Goal: Task Accomplishment & Management: Use online tool/utility

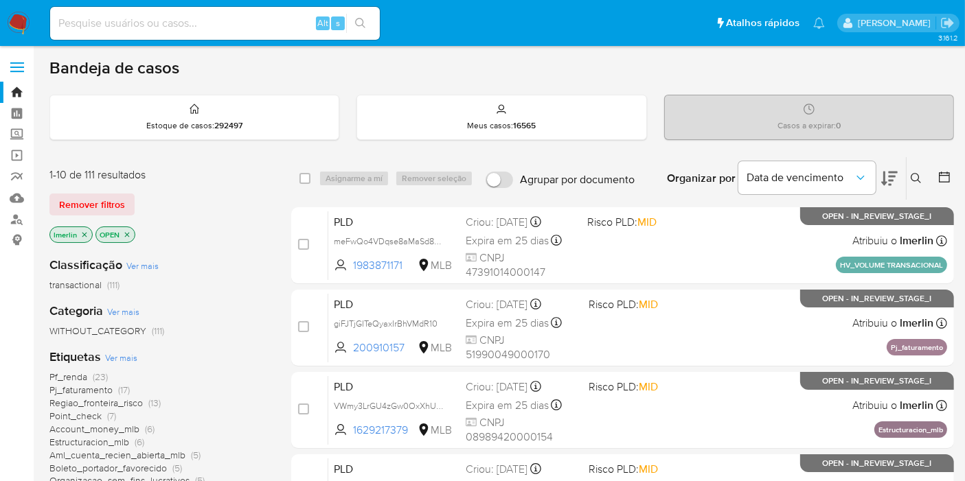
click at [84, 235] on icon "close-filter" at bounding box center [84, 235] width 8 height 8
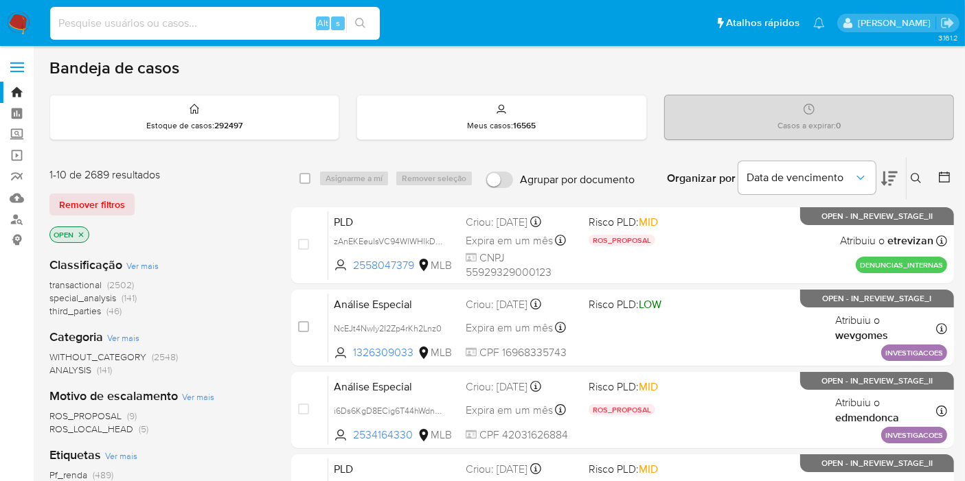
paste input "1ELkZ2vjEnwxaOZ1xuxJiPzg"
click at [259, 26] on input at bounding box center [215, 23] width 330 height 18
type input "1ELkZ2vjEnwxaOZ1xuxJiPzg"
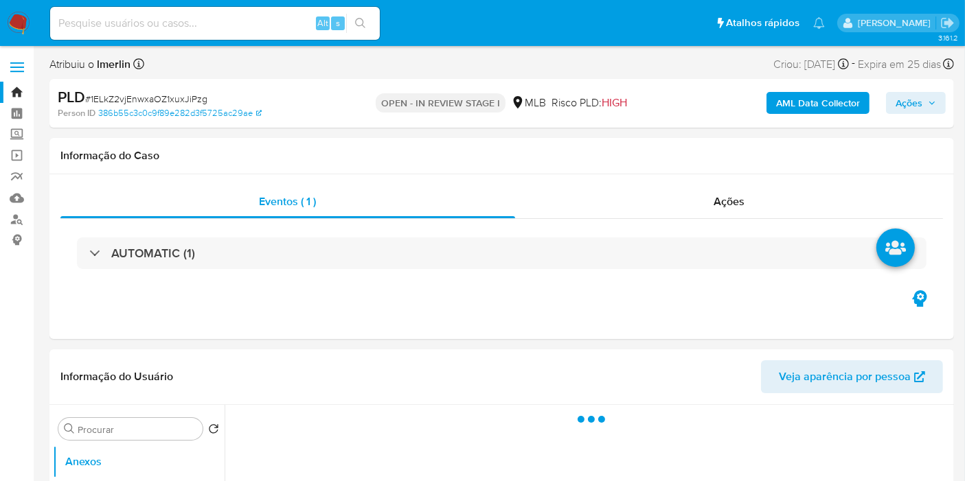
select select "10"
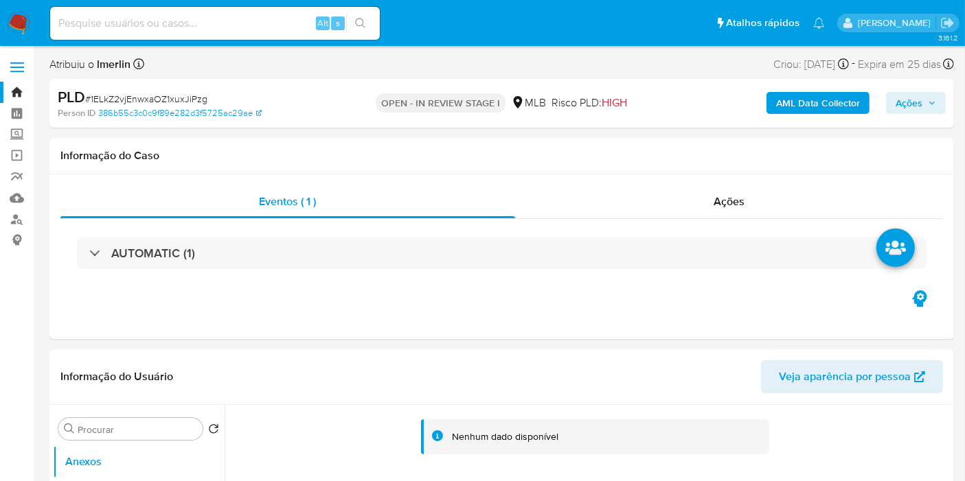
click at [837, 109] on b "AML Data Collector" at bounding box center [818, 103] width 84 height 22
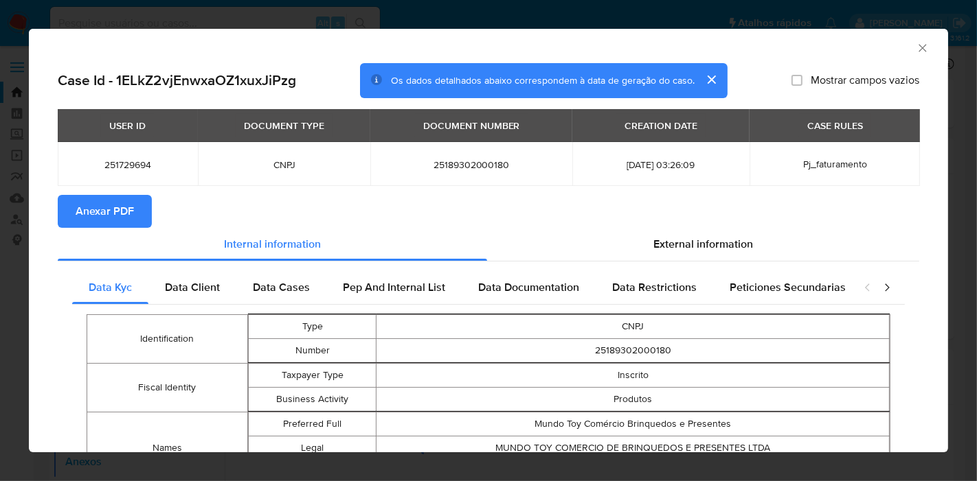
click at [109, 203] on span "Anexar PDF" at bounding box center [105, 211] width 58 height 30
click at [916, 49] on icon "Fechar a janela" at bounding box center [923, 48] width 14 height 14
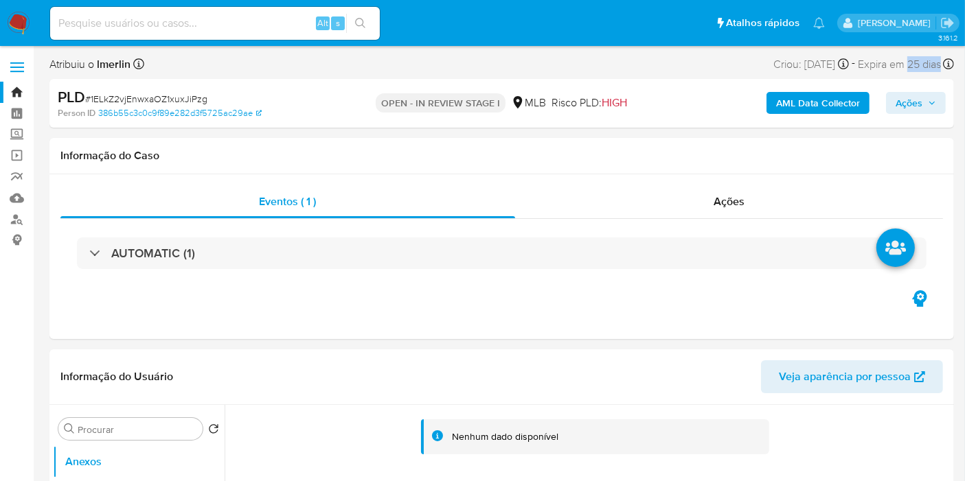
drag, startPoint x: 907, startPoint y: 49, endPoint x: 976, endPoint y: 77, distance: 74.2
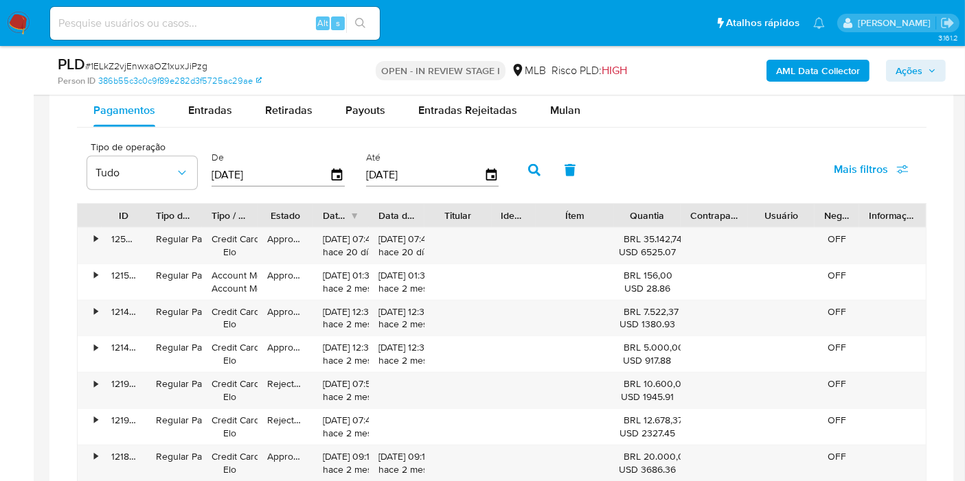
scroll to position [1163, 0]
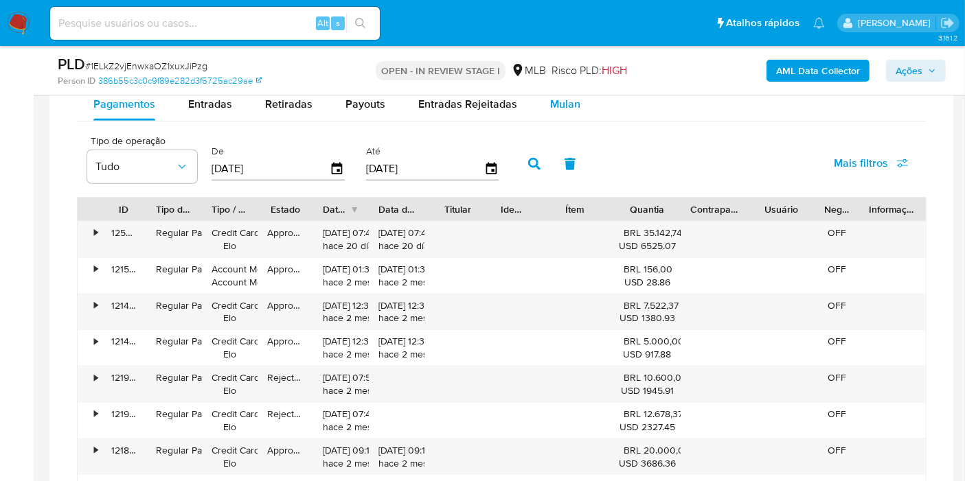
click at [571, 104] on span "Mulan" at bounding box center [565, 104] width 30 height 16
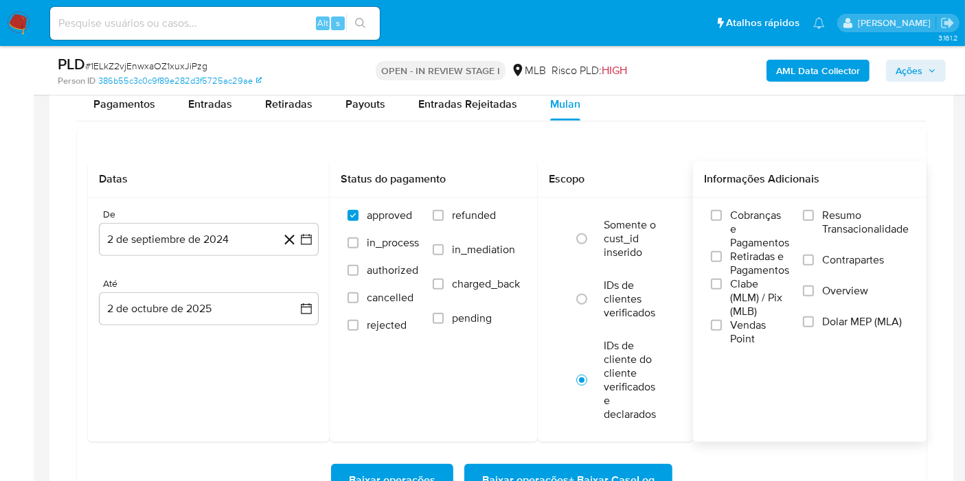
click at [828, 217] on span "Resumo Transacionalidade" at bounding box center [865, 222] width 87 height 27
click at [814, 217] on input "Resumo Transacionalidade" at bounding box center [808, 215] width 11 height 11
click at [310, 228] on button "2 de septiembre de 2024" at bounding box center [209, 239] width 220 height 33
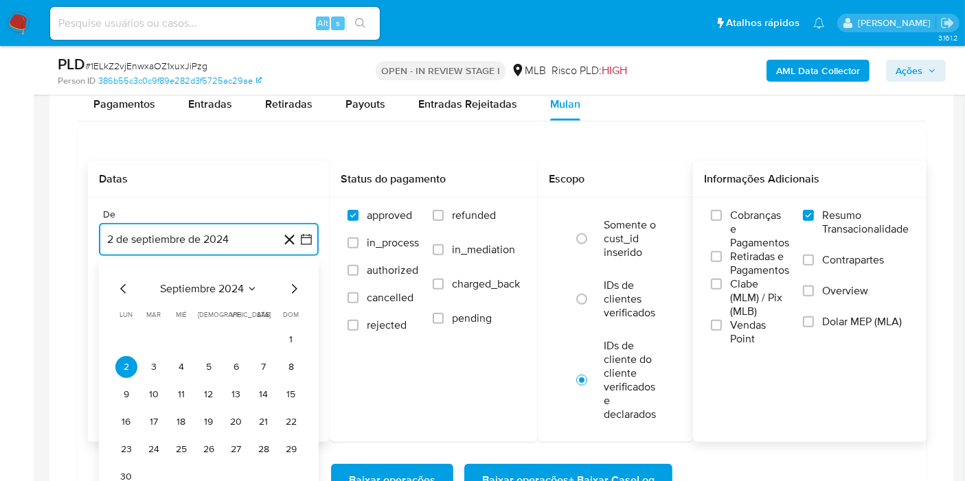
click at [229, 286] on span "septiembre 2024" at bounding box center [202, 289] width 84 height 14
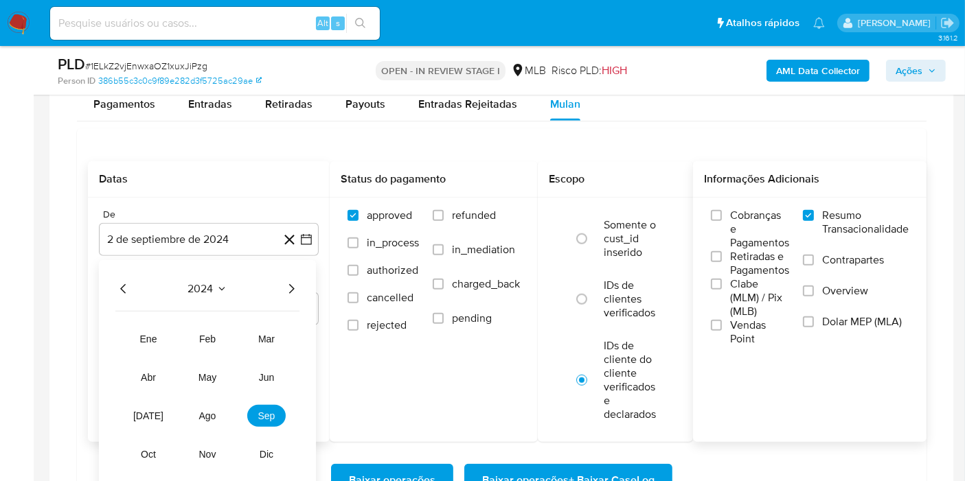
click at [297, 289] on icon "Año siguiente" at bounding box center [291, 289] width 16 height 16
click at [196, 412] on button "ago" at bounding box center [207, 416] width 38 height 22
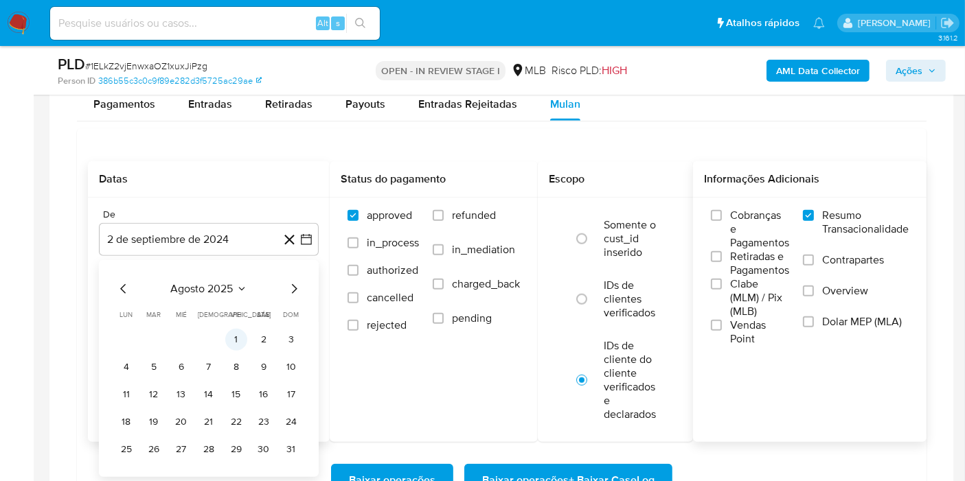
click at [240, 329] on button "1" at bounding box center [236, 340] width 22 height 22
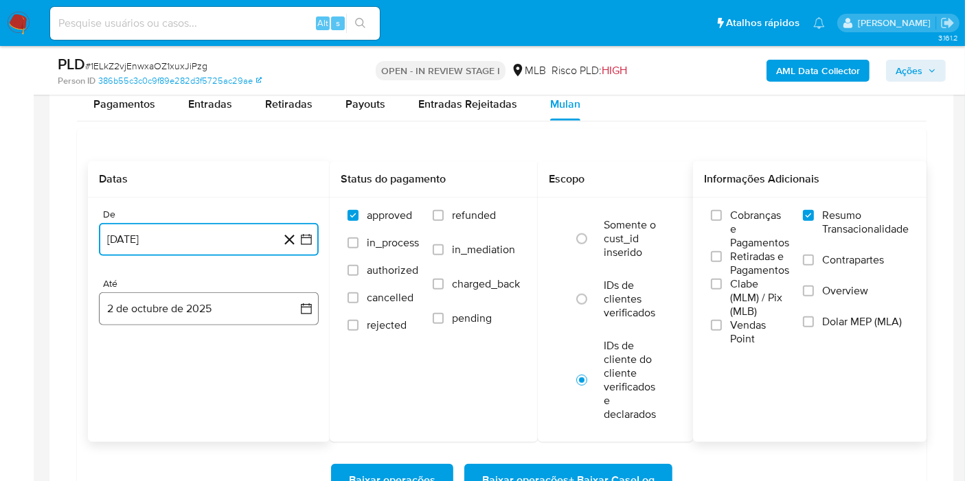
click at [305, 304] on icon "button" at bounding box center [306, 309] width 11 height 11
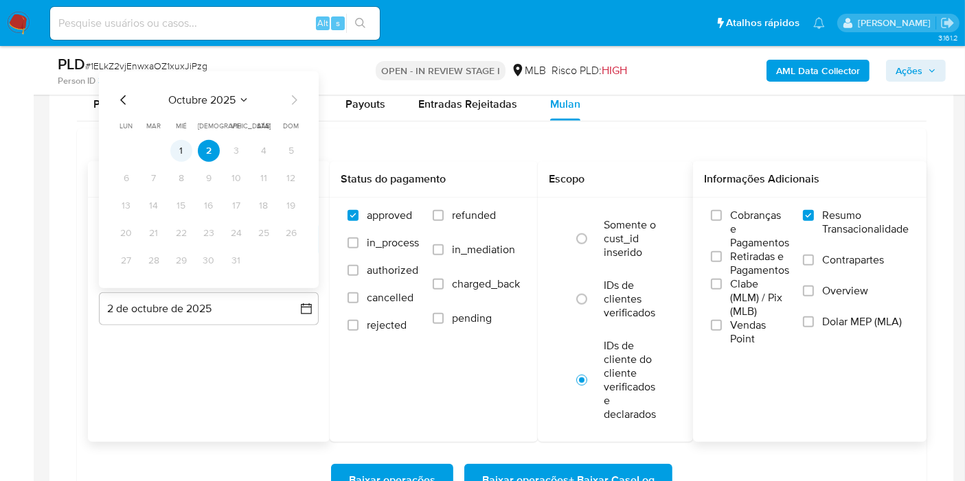
click at [187, 147] on button "1" at bounding box center [181, 151] width 22 height 22
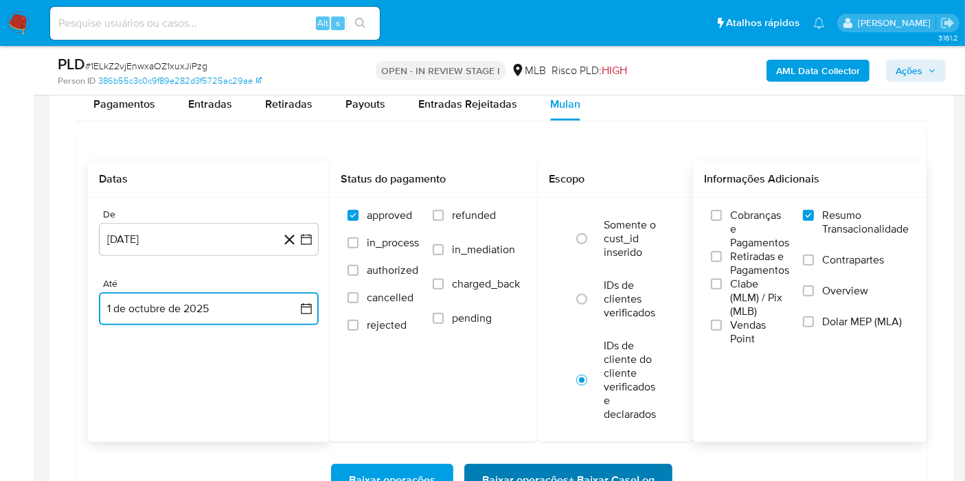
click at [521, 477] on span "Baixar operações + Baixar CaseLog" at bounding box center [568, 481] width 172 height 30
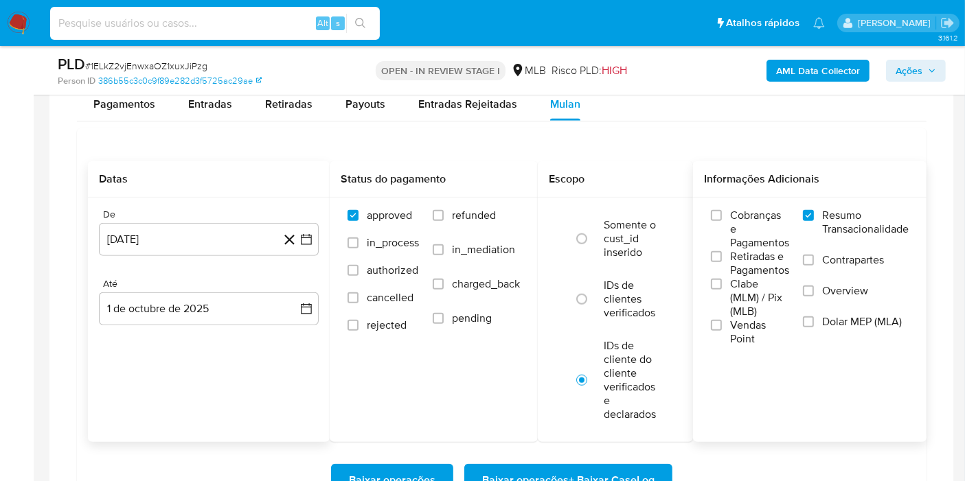
click at [299, 21] on input at bounding box center [215, 23] width 330 height 18
paste input "c6fsFlQWIkqS8CvGMqKuJBmU"
type input "c6fsFlQWIkqS8CvGMqKuJBmU"
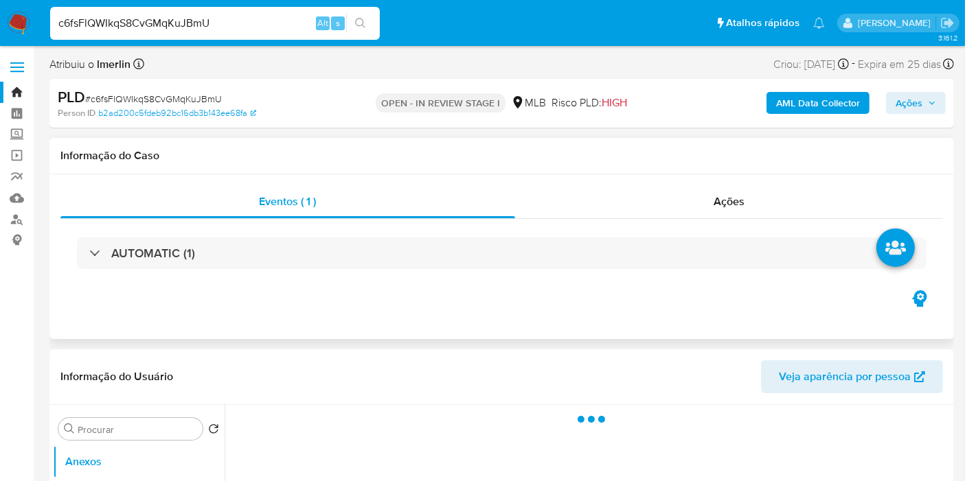
select select "10"
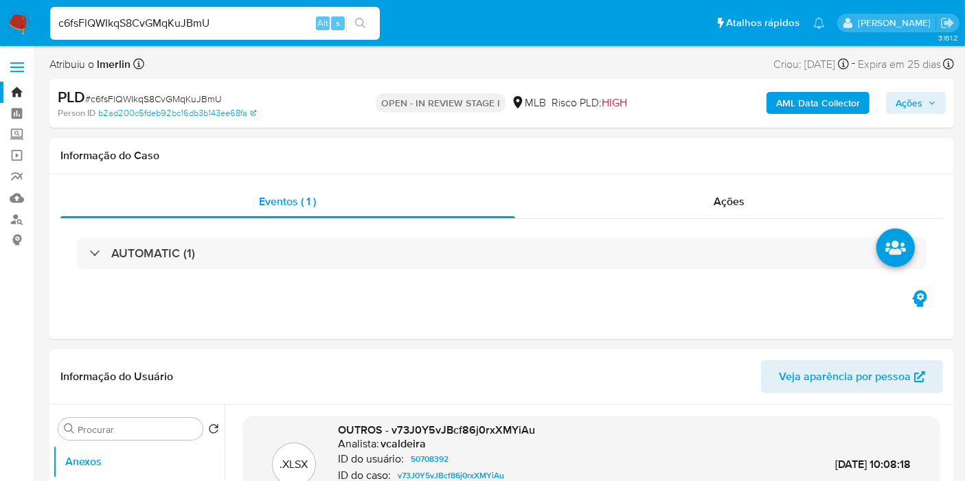
click at [799, 109] on b "AML Data Collector" at bounding box center [818, 103] width 84 height 22
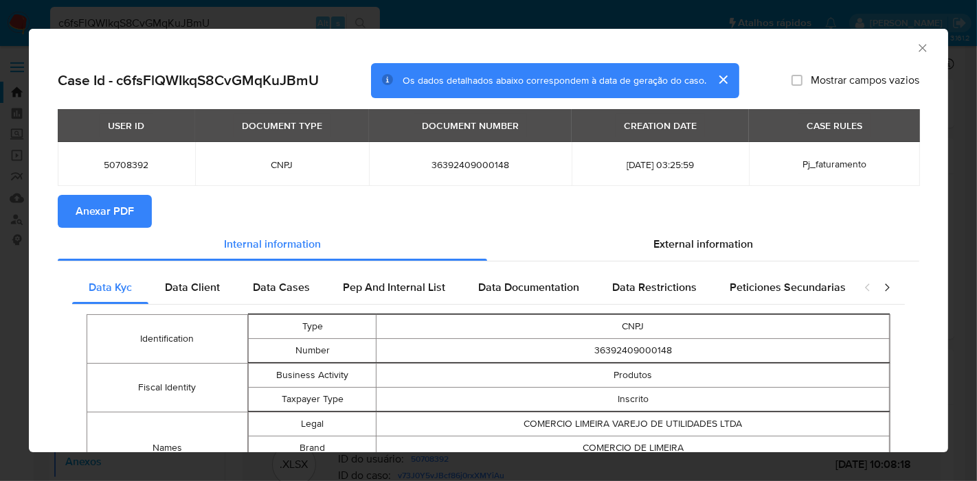
click at [133, 212] on button "Anexar PDF" at bounding box center [105, 211] width 94 height 33
click at [916, 49] on icon "Fechar a janela" at bounding box center [923, 48] width 14 height 14
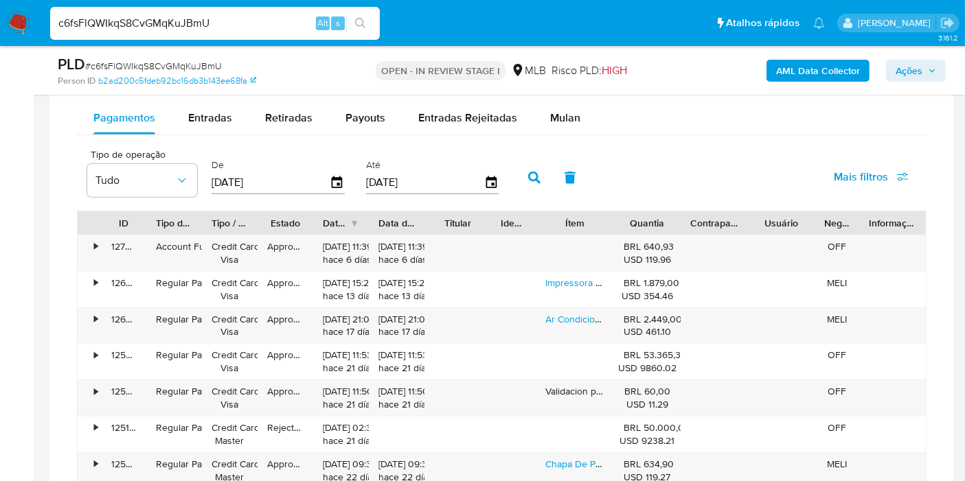
scroll to position [1158, 0]
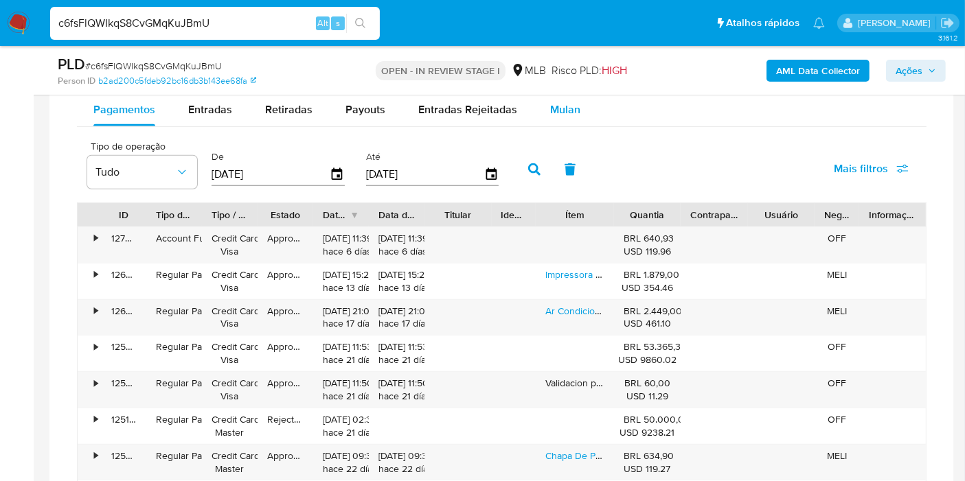
click at [565, 115] on div "Mulan" at bounding box center [565, 109] width 30 height 33
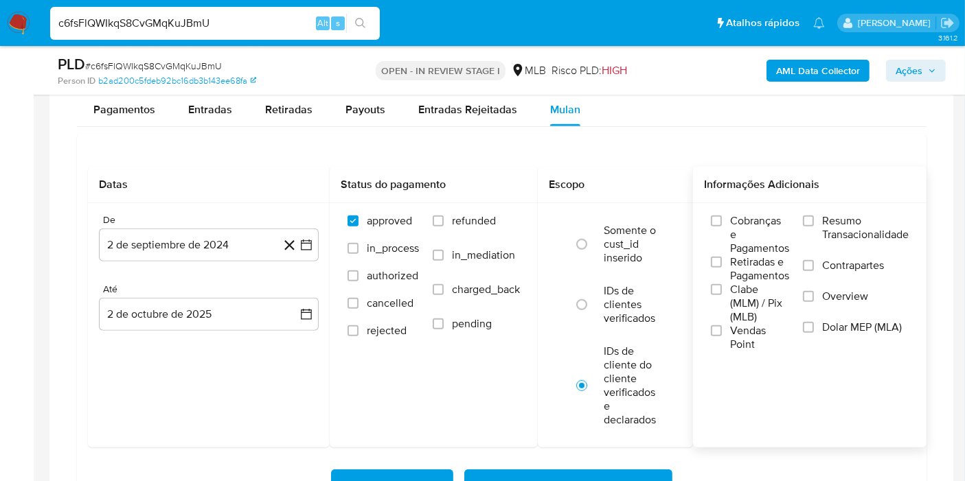
click at [821, 214] on label "Resumo Transacionalidade" at bounding box center [856, 236] width 106 height 45
click at [814, 216] on input "Resumo Transacionalidade" at bounding box center [808, 221] width 11 height 11
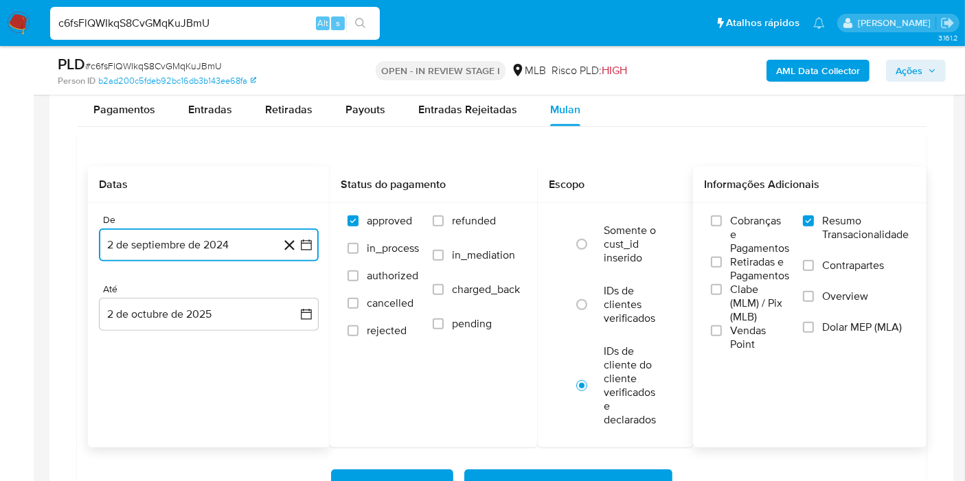
click at [301, 245] on icon "button" at bounding box center [306, 245] width 11 height 11
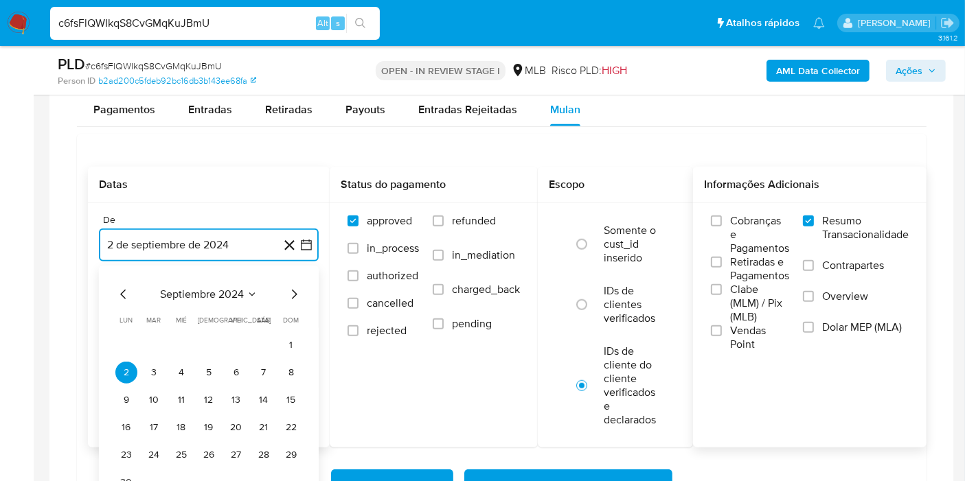
click at [247, 291] on icon "Seleccionar mes y año" at bounding box center [252, 294] width 11 height 11
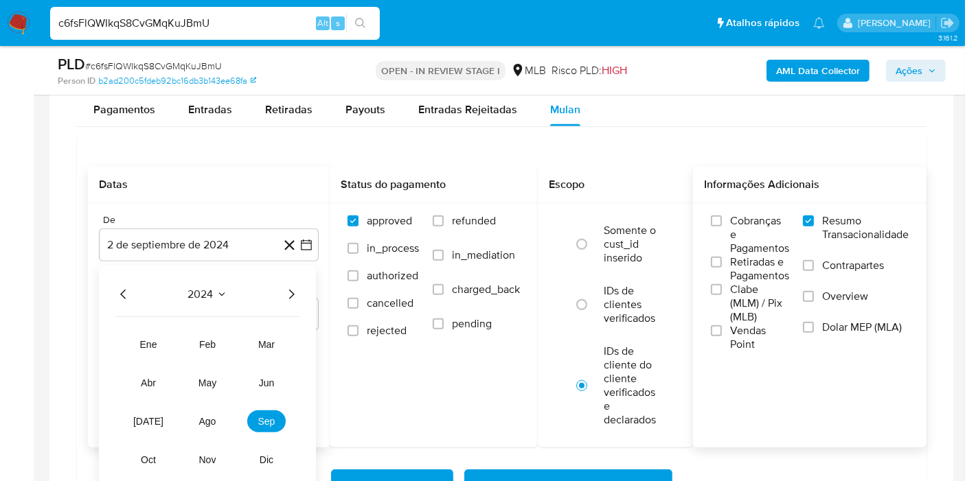
click at [293, 287] on icon "Año siguiente" at bounding box center [291, 294] width 16 height 16
click at [209, 416] on span "ago" at bounding box center [207, 421] width 17 height 11
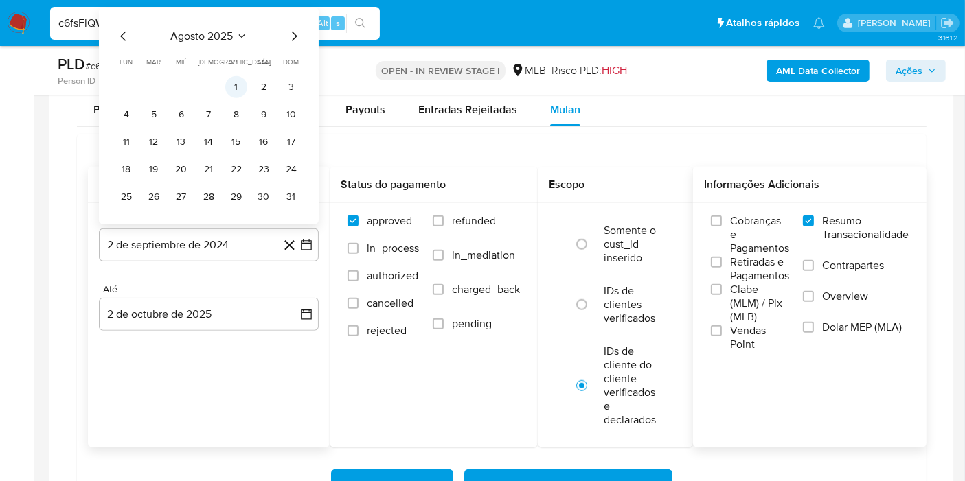
click at [245, 88] on button "1" at bounding box center [236, 87] width 22 height 22
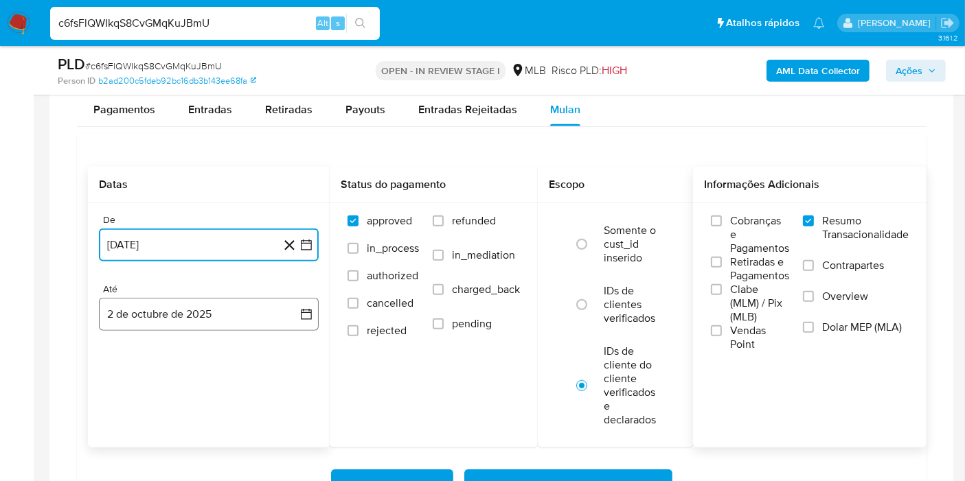
click at [275, 298] on button "2 de octubre de 2025" at bounding box center [209, 314] width 220 height 33
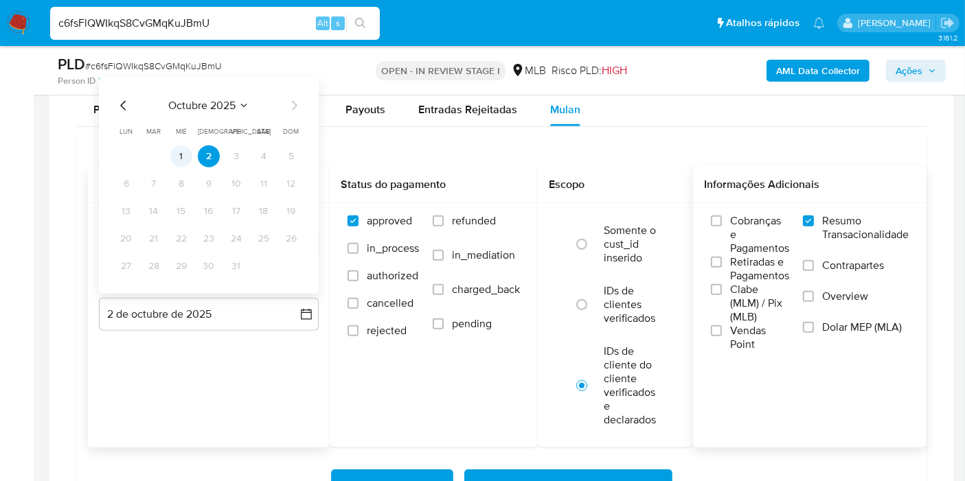
click at [190, 147] on button "1" at bounding box center [181, 157] width 22 height 22
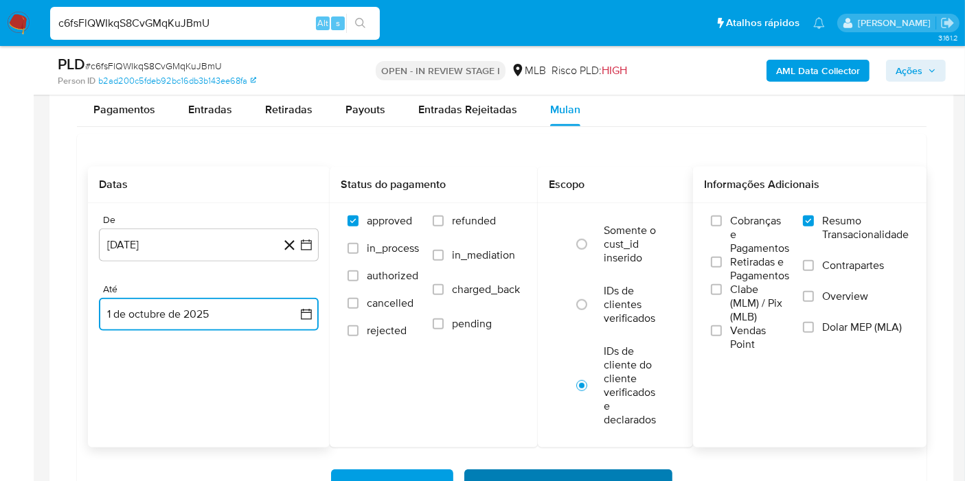
click at [499, 471] on span "Baixar operações + Baixar CaseLog" at bounding box center [568, 486] width 172 height 30
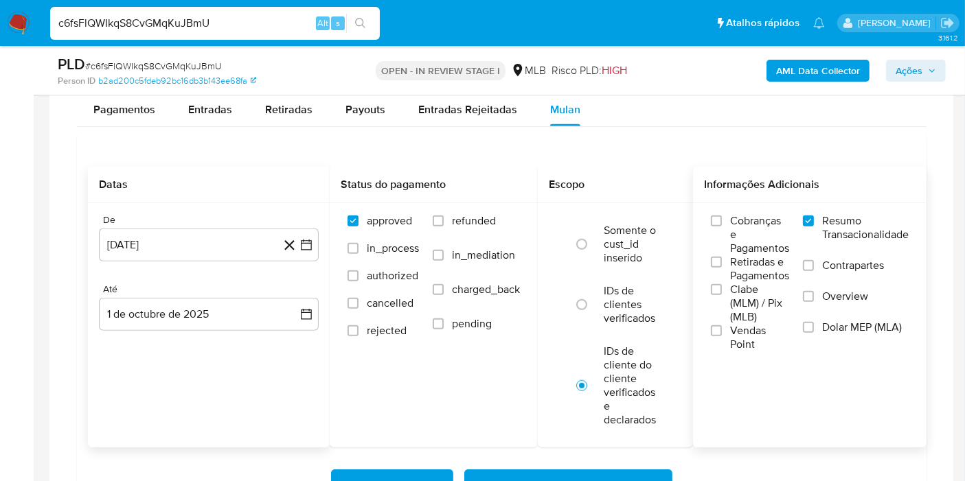
click at [276, 27] on input "c6fsFlQWIkqS8CvGMqKuJBmU" at bounding box center [215, 23] width 330 height 18
paste input "ADoCm2Ia4zcnHlvvEsJLCwEf"
type input "ADoCm2Ia4zcnHlvvEsJLCwEf"
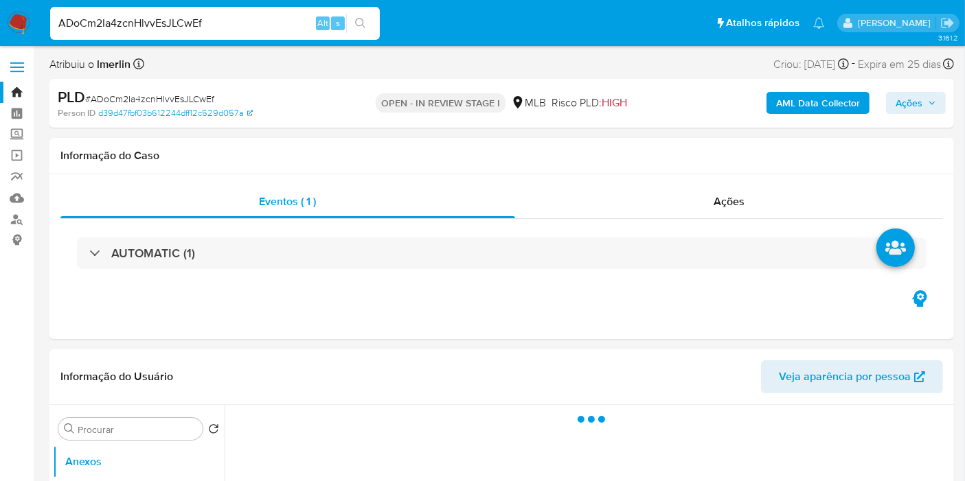
select select "10"
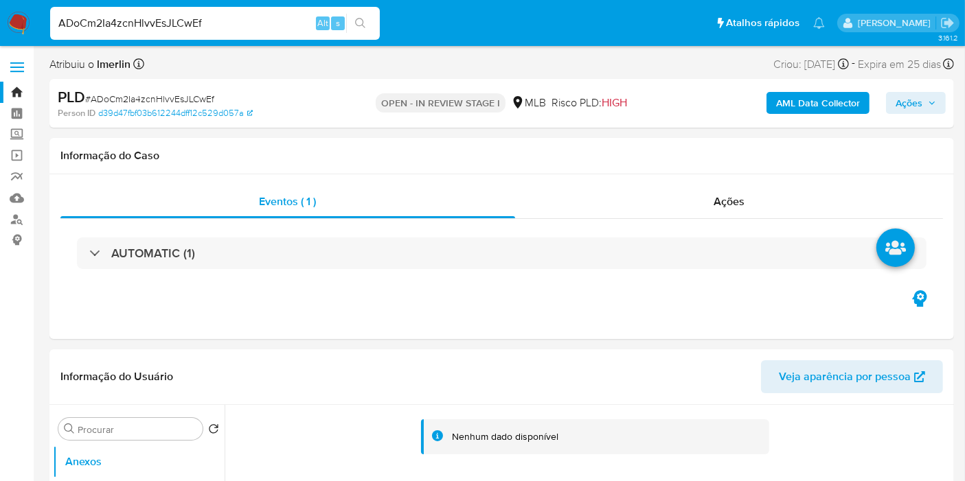
click at [838, 99] on b "AML Data Collector" at bounding box center [818, 103] width 84 height 22
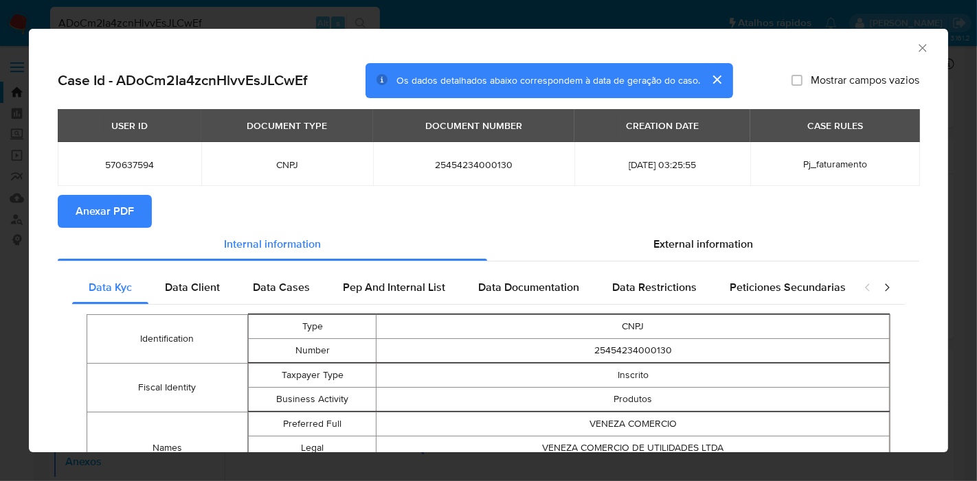
click at [120, 215] on span "Anexar PDF" at bounding box center [105, 211] width 58 height 30
click at [916, 43] on icon "Fechar a janela" at bounding box center [923, 48] width 14 height 14
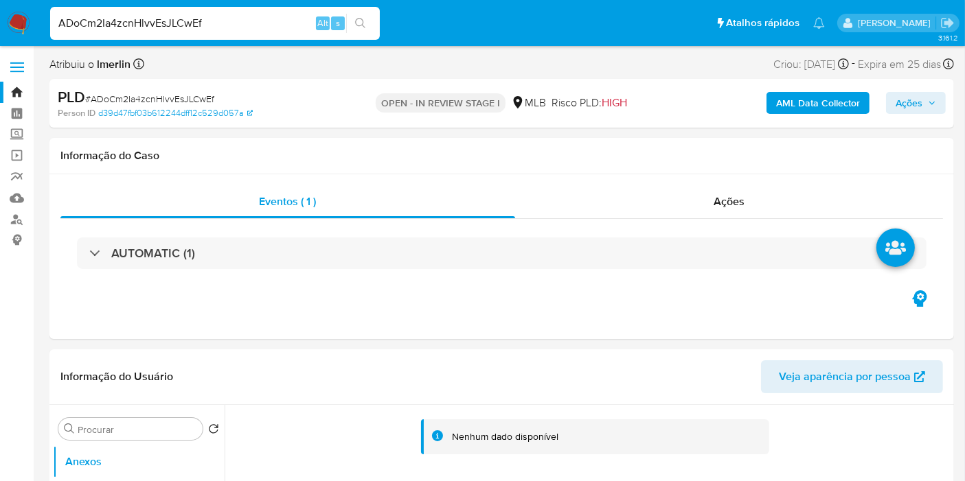
drag, startPoint x: 959, startPoint y: 48, endPoint x: 976, endPoint y: 71, distance: 29.0
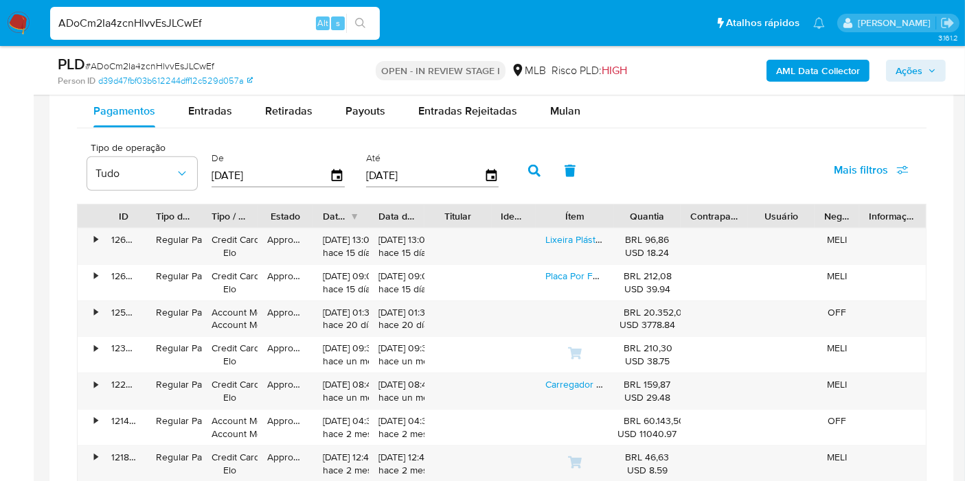
scroll to position [1151, 0]
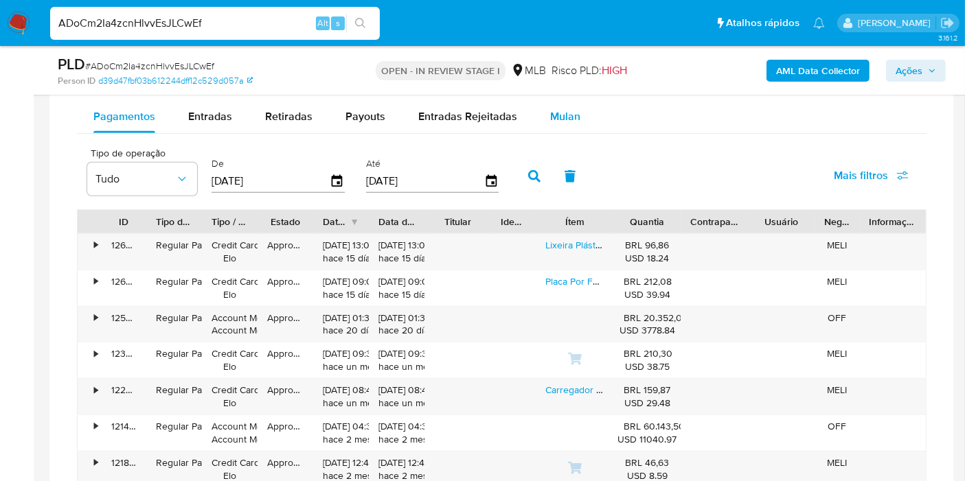
click at [543, 115] on button "Mulan" at bounding box center [565, 116] width 63 height 33
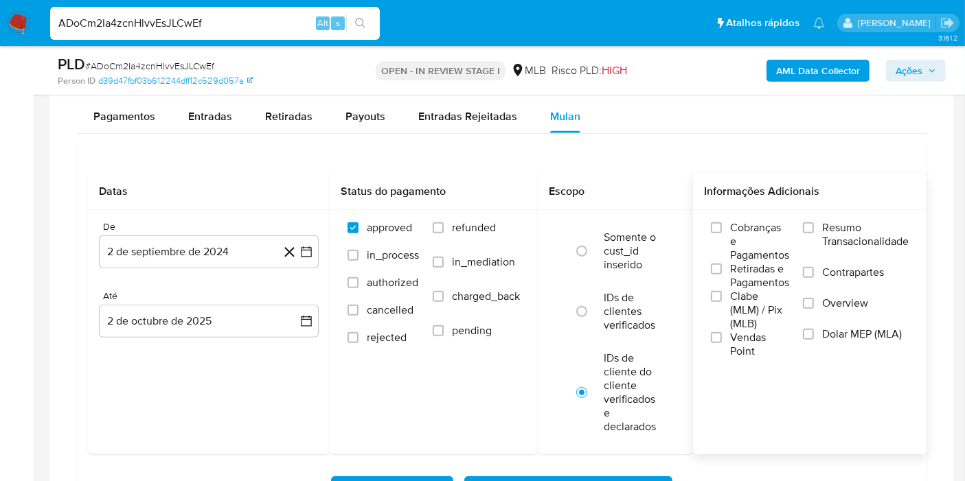
click at [838, 229] on span "Resumo Transacionalidade" at bounding box center [865, 234] width 87 height 27
click at [814, 229] on input "Resumo Transacionalidade" at bounding box center [808, 228] width 11 height 11
click at [314, 241] on button "2 de septiembre de 2024" at bounding box center [209, 252] width 220 height 33
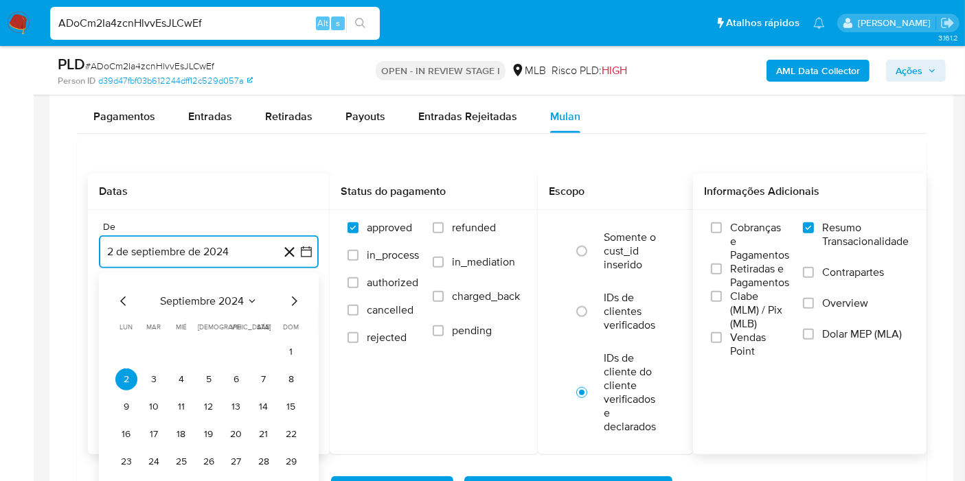
click at [223, 306] on span "septiembre 2024" at bounding box center [202, 302] width 84 height 14
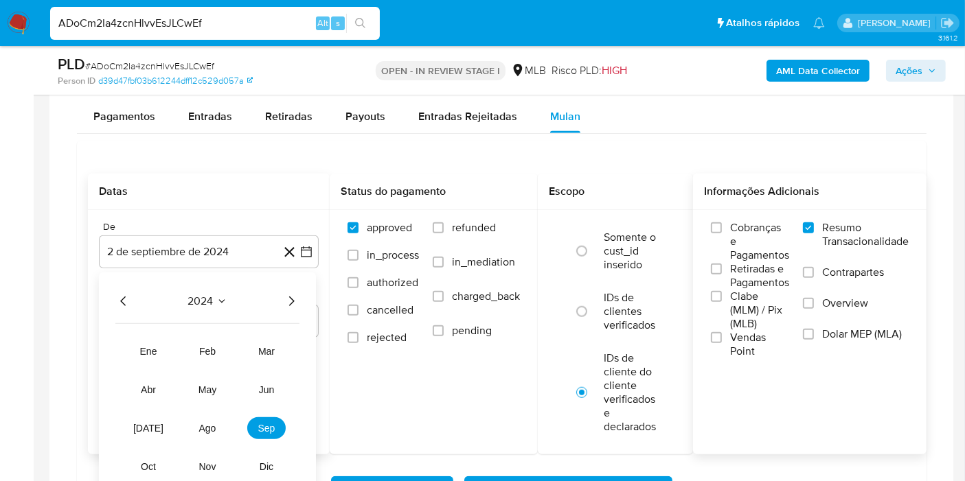
click at [288, 297] on icon "Año siguiente" at bounding box center [291, 301] width 16 height 16
click at [200, 423] on span "ago" at bounding box center [207, 428] width 17 height 11
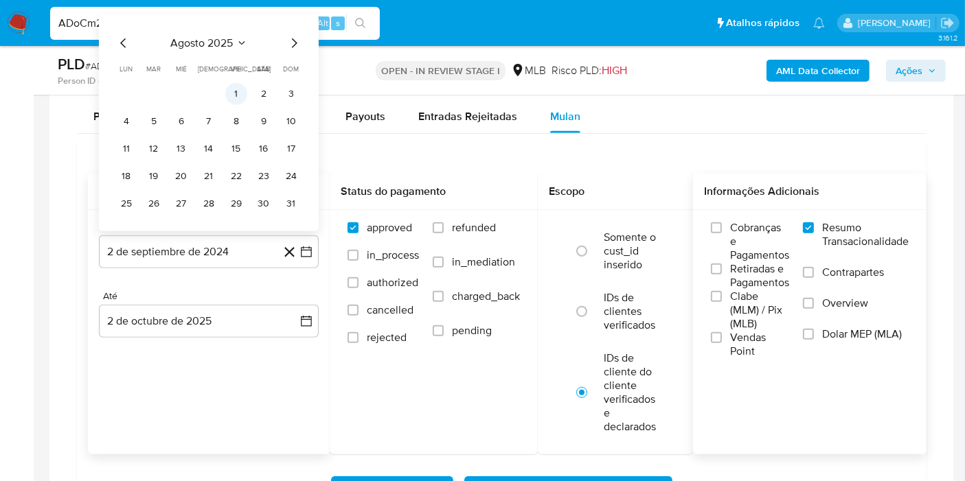
click at [243, 91] on button "1" at bounding box center [236, 94] width 22 height 22
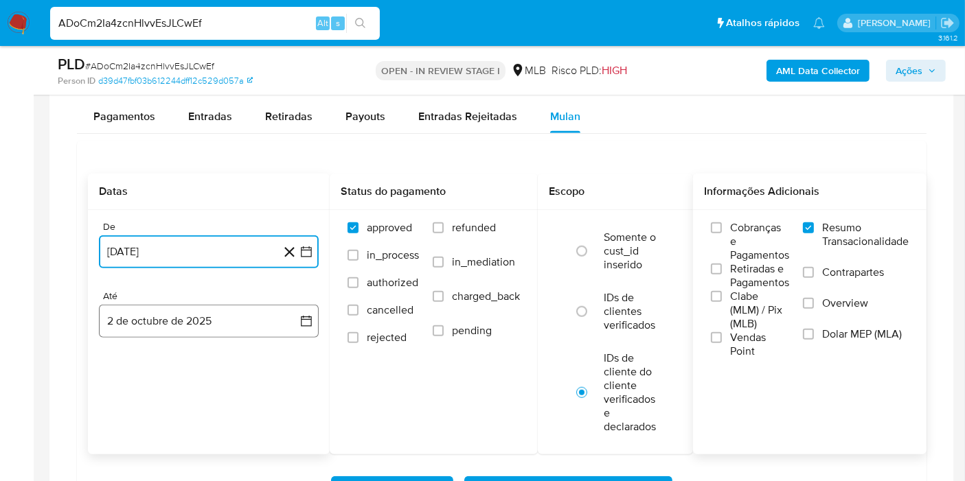
click at [260, 305] on button "2 de octubre de 2025" at bounding box center [209, 321] width 220 height 33
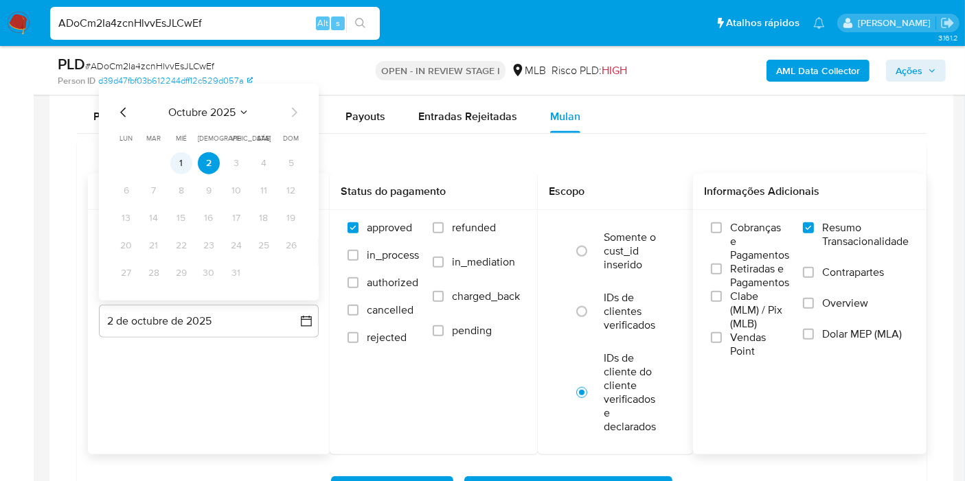
click at [181, 161] on button "1" at bounding box center [181, 163] width 22 height 22
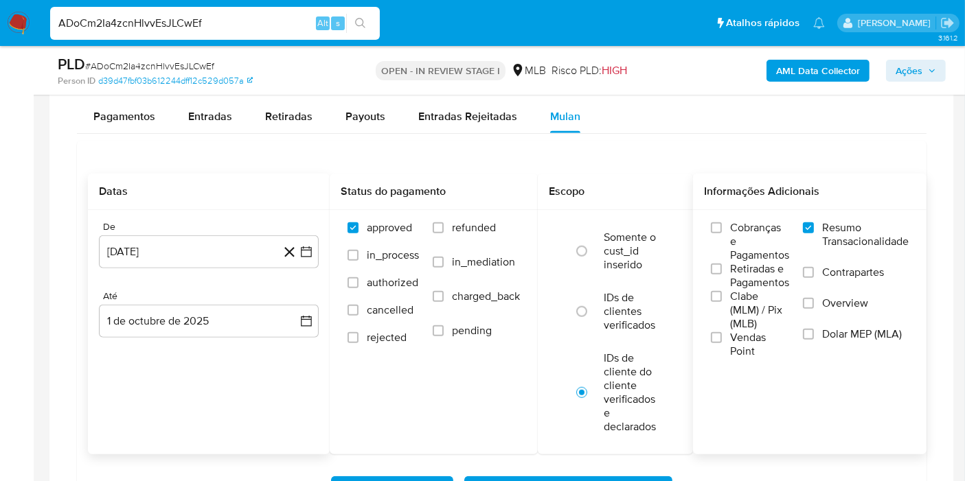
click at [281, 17] on input "ADoCm2Ia4zcnHlvvEsJLCwEf" at bounding box center [215, 23] width 330 height 18
paste input "Hg0jyYzGRVDLvTm2nYfdQ3oM"
click at [281, 17] on input "ADoCm2Ia4zcnHlvvEsJLCwEf" at bounding box center [215, 23] width 330 height 18
type input "Hg0jyYzGRVDLvTm2nYfdQ3oM"
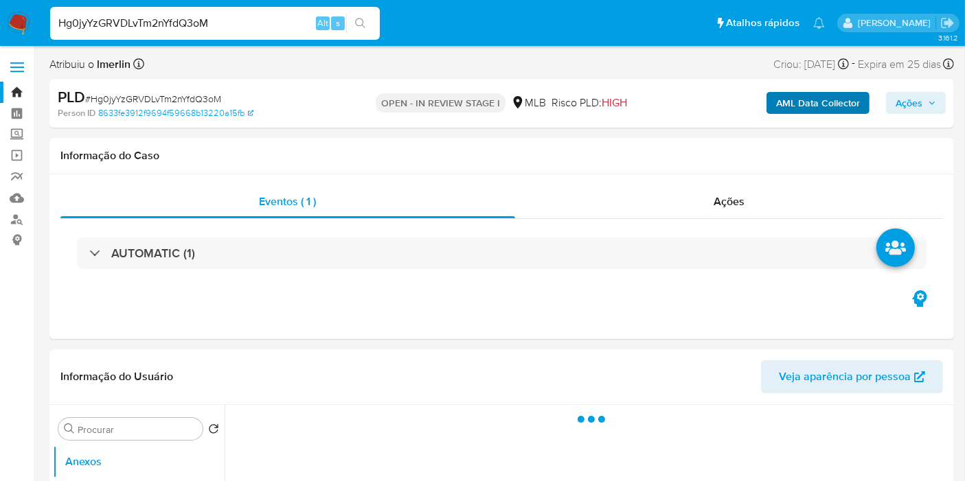
select select "10"
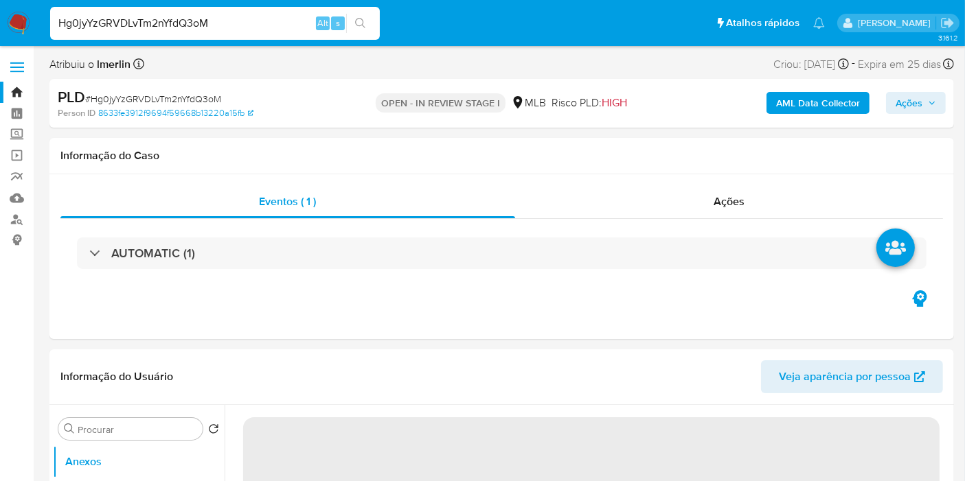
click at [812, 95] on b "AML Data Collector" at bounding box center [818, 103] width 84 height 22
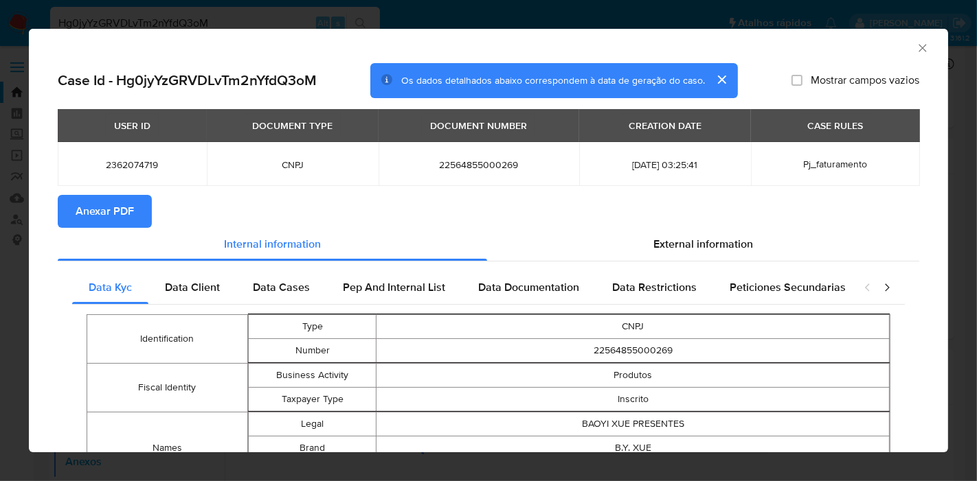
click at [89, 207] on span "Anexar PDF" at bounding box center [105, 211] width 58 height 30
click at [916, 46] on icon "Fechar a janela" at bounding box center [923, 48] width 14 height 14
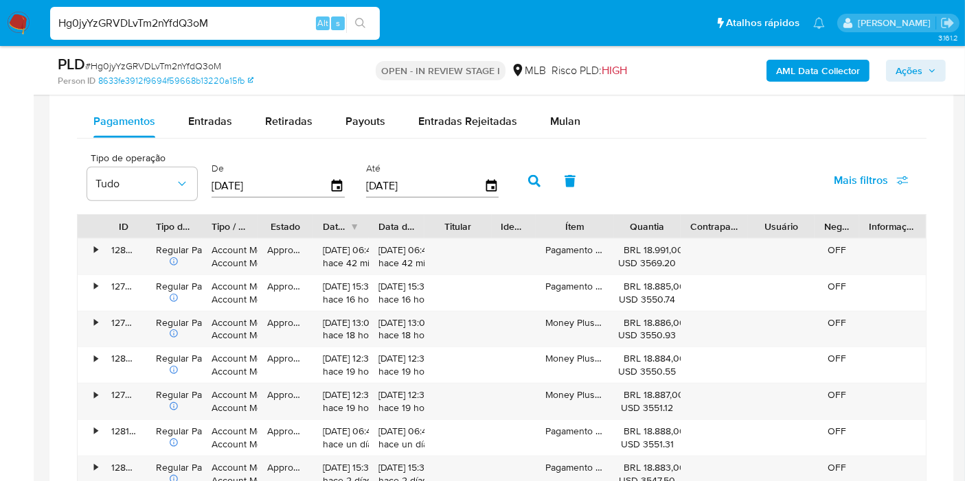
scroll to position [1124, 0]
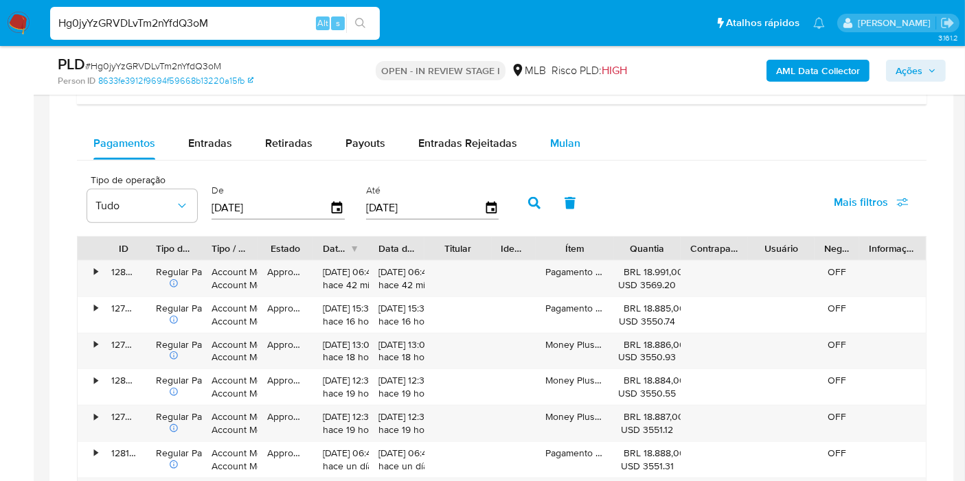
click at [563, 150] on div "Mulan" at bounding box center [565, 143] width 30 height 33
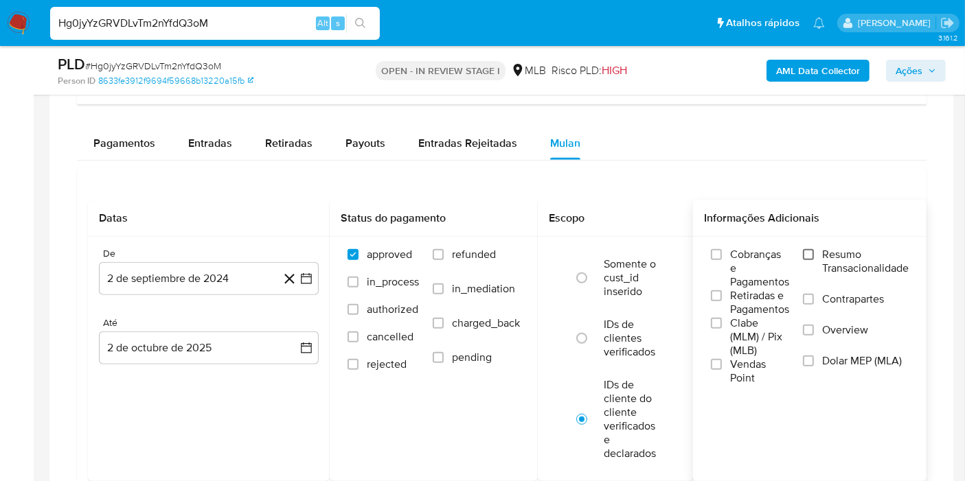
click at [808, 258] on label "Resumo Transacionalidade" at bounding box center [856, 270] width 106 height 45
click at [808, 258] on input "Resumo Transacionalidade" at bounding box center [808, 254] width 11 height 11
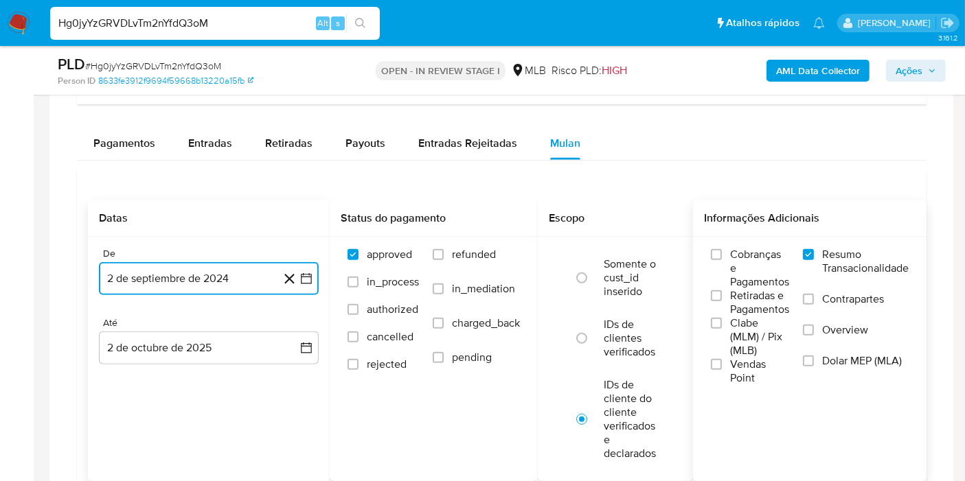
click at [310, 282] on icon "button" at bounding box center [306, 279] width 14 height 14
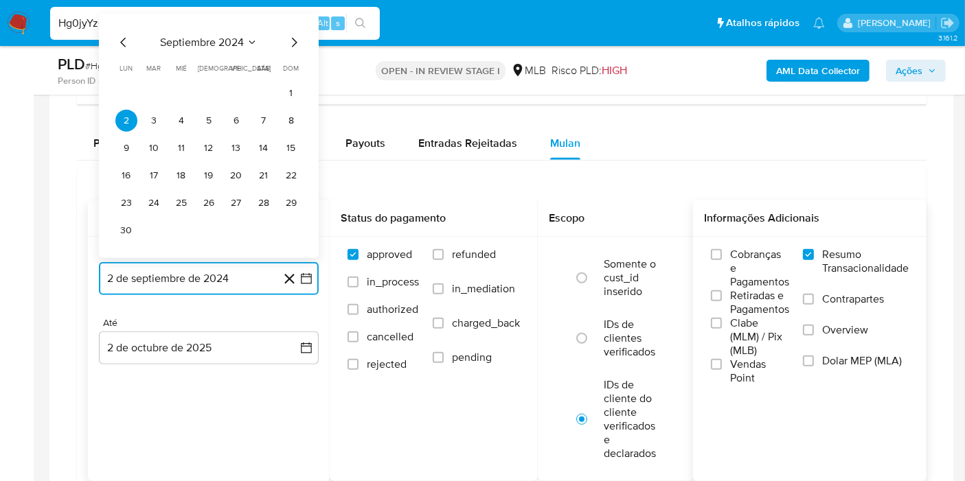
click at [235, 44] on span "septiembre 2024" at bounding box center [202, 43] width 84 height 14
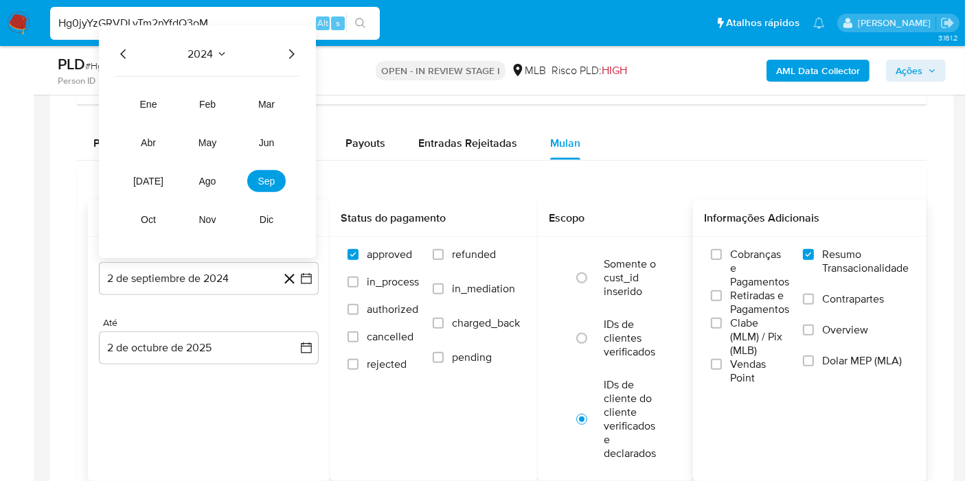
click at [295, 48] on icon "Año siguiente" at bounding box center [291, 54] width 16 height 16
click at [207, 176] on span "ago" at bounding box center [207, 181] width 17 height 11
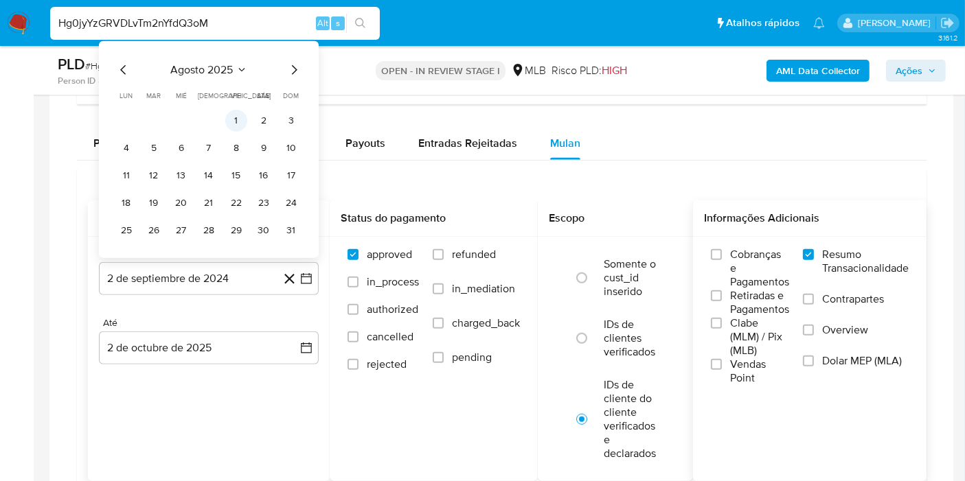
click at [229, 117] on button "1" at bounding box center [236, 121] width 22 height 22
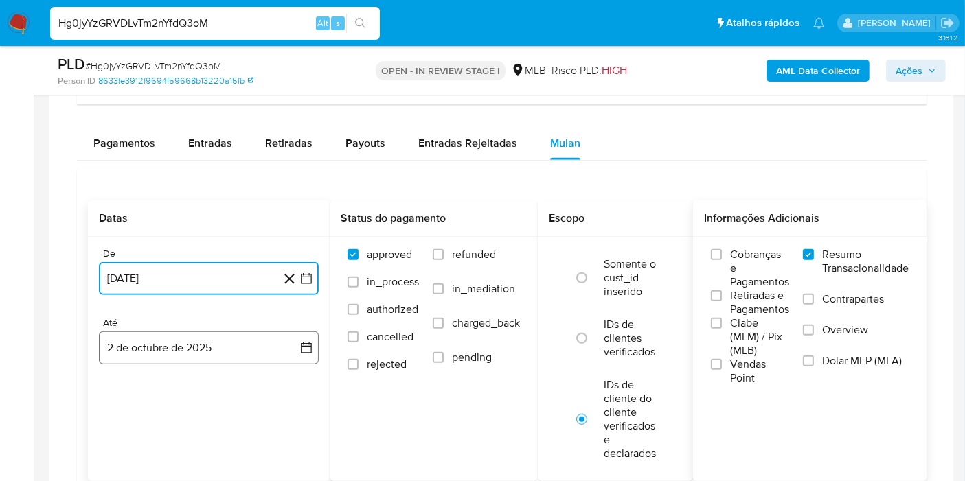
click at [274, 332] on button "2 de octubre de 2025" at bounding box center [209, 348] width 220 height 33
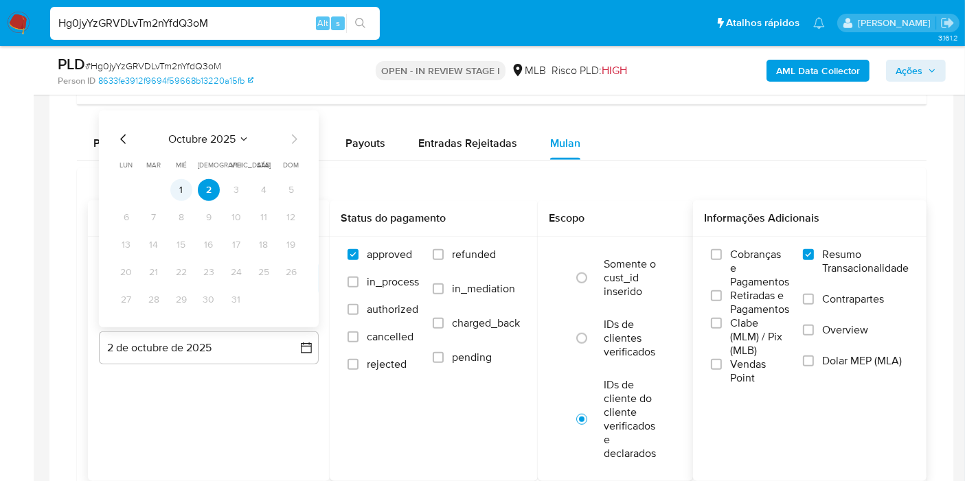
click at [183, 181] on button "1" at bounding box center [181, 190] width 22 height 22
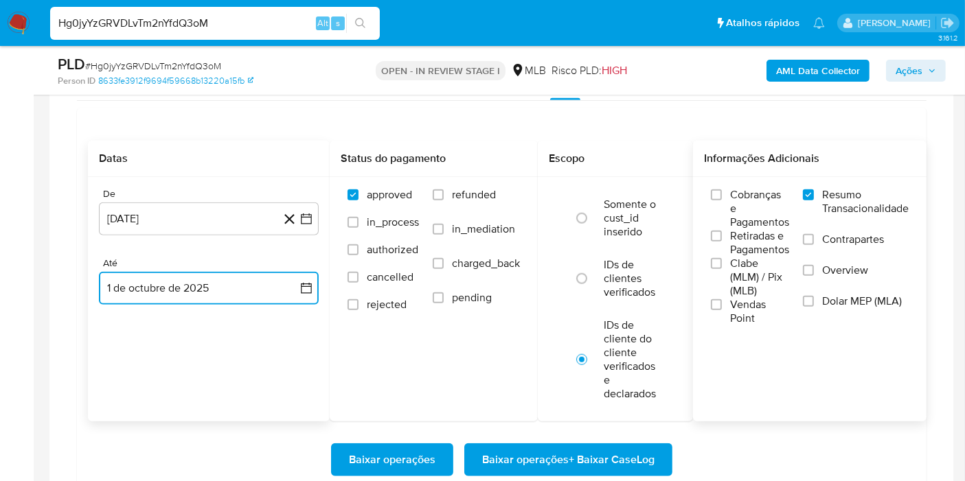
scroll to position [1185, 0]
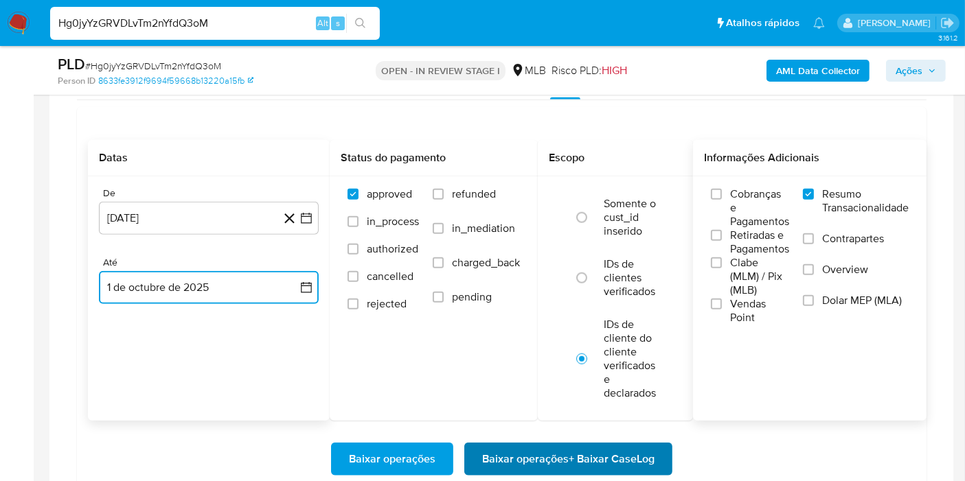
click at [612, 450] on span "Baixar operações + Baixar CaseLog" at bounding box center [568, 459] width 172 height 30
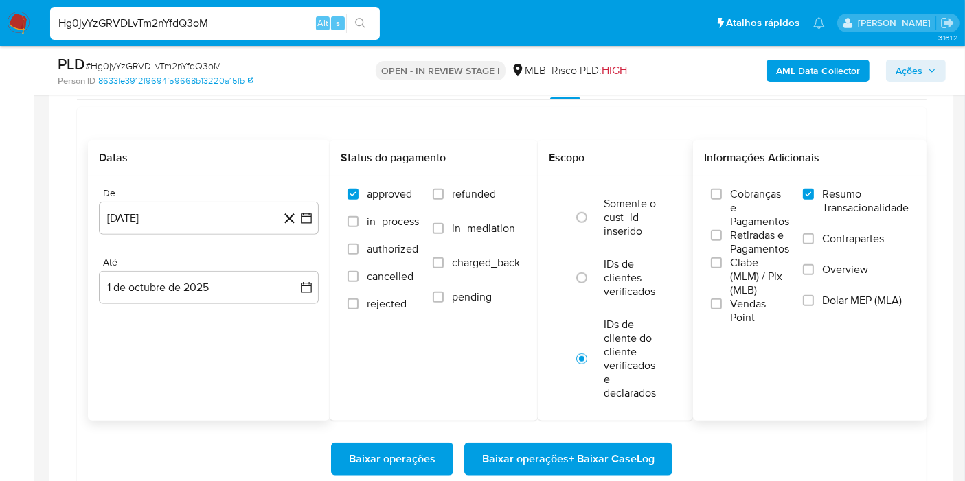
scroll to position [1284, 0]
